Goal: Go to known website: Go to known website

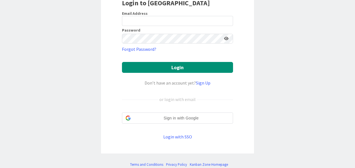
scroll to position [64, 0]
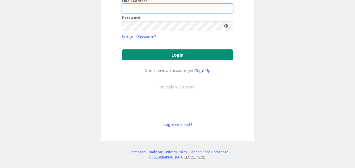
type input "[PERSON_NAME][EMAIL_ADDRESS][PERSON_NAME][DOMAIN_NAME]"
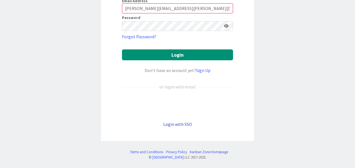
click at [176, 123] on link "Login with SSO" at bounding box center [177, 124] width 29 height 6
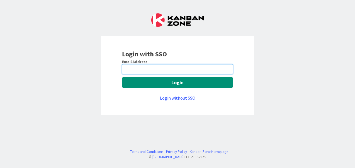
click at [147, 69] on input "email" at bounding box center [177, 69] width 111 height 10
type input "[PERSON_NAME][EMAIL_ADDRESS][PERSON_NAME][DOMAIN_NAME]"
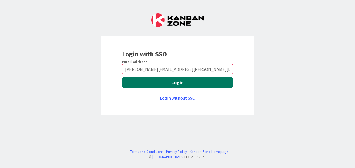
click at [193, 80] on button "Login" at bounding box center [177, 82] width 111 height 11
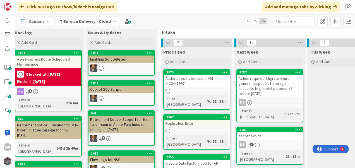
scroll to position [11, 5]
